Goal: Task Accomplishment & Management: Manage account settings

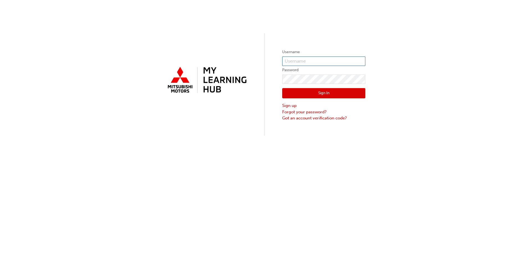
click at [309, 62] on input "text" at bounding box center [323, 61] width 83 height 9
type input "0005837139"
click at [333, 94] on button "Sign In" at bounding box center [323, 93] width 83 height 11
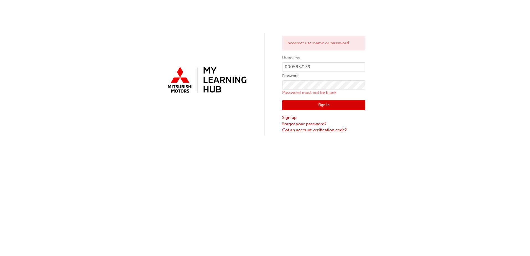
click at [407, 70] on div "Incorrect username or password. Username 0005837139 Password Password must not …" at bounding box center [265, 68] width 530 height 136
